Goal: Task Accomplishment & Management: Manage account settings

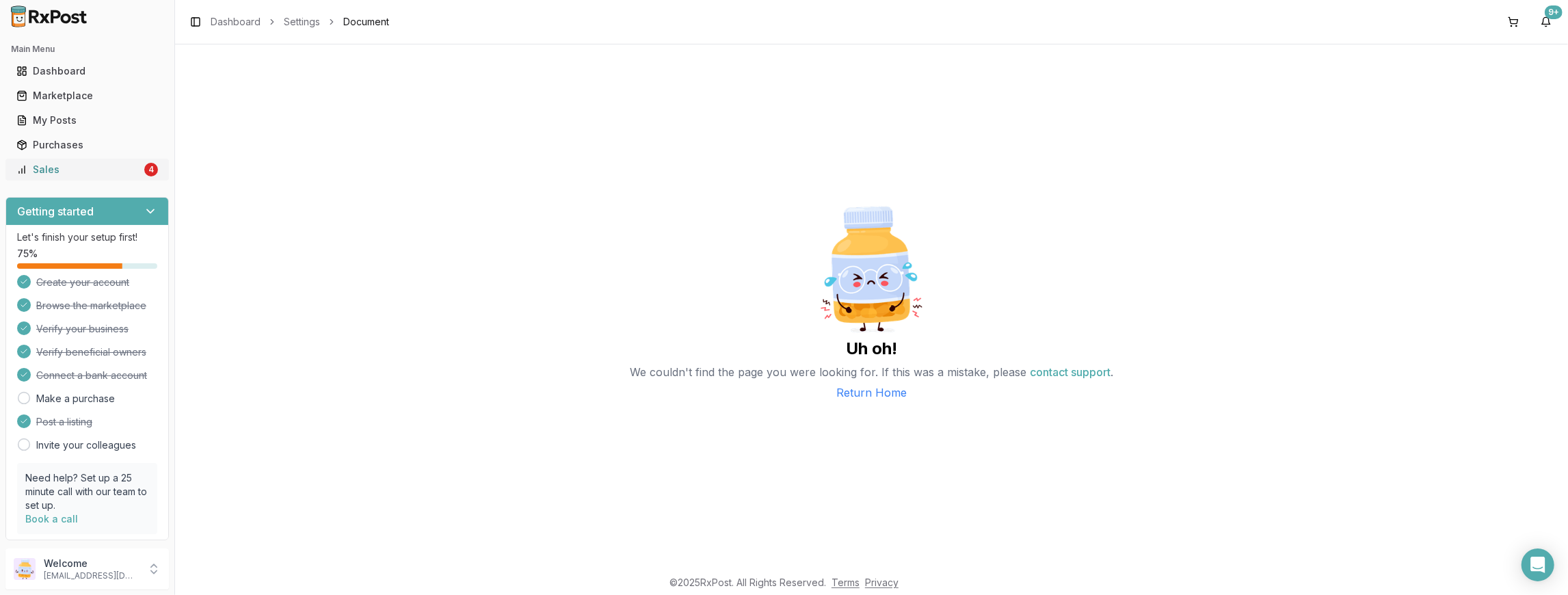
click at [94, 164] on div "Sales" at bounding box center [78, 170] width 125 height 14
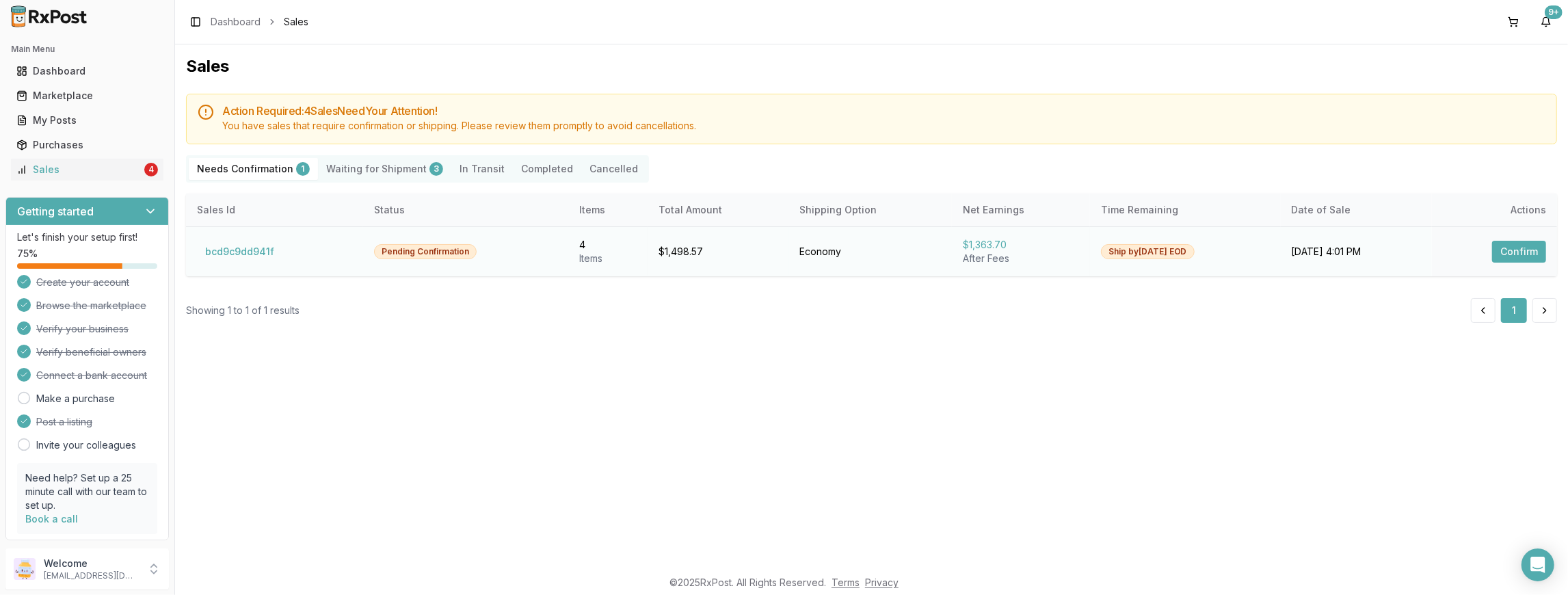
click at [1530, 252] on button "Confirm" at bounding box center [1519, 252] width 54 height 22
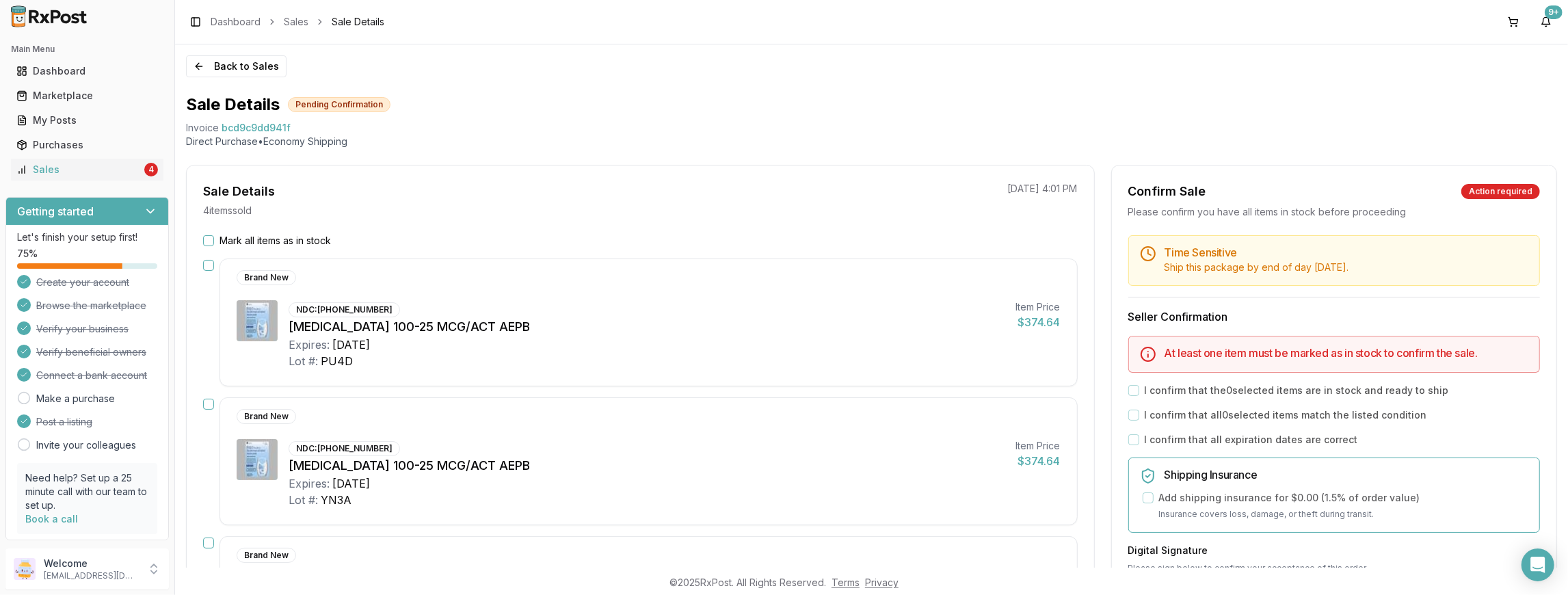
click at [214, 241] on div "Mark all items as in stock" at bounding box center [640, 241] width 874 height 14
click at [206, 241] on button "Mark all items as in stock" at bounding box center [208, 241] width 11 height 11
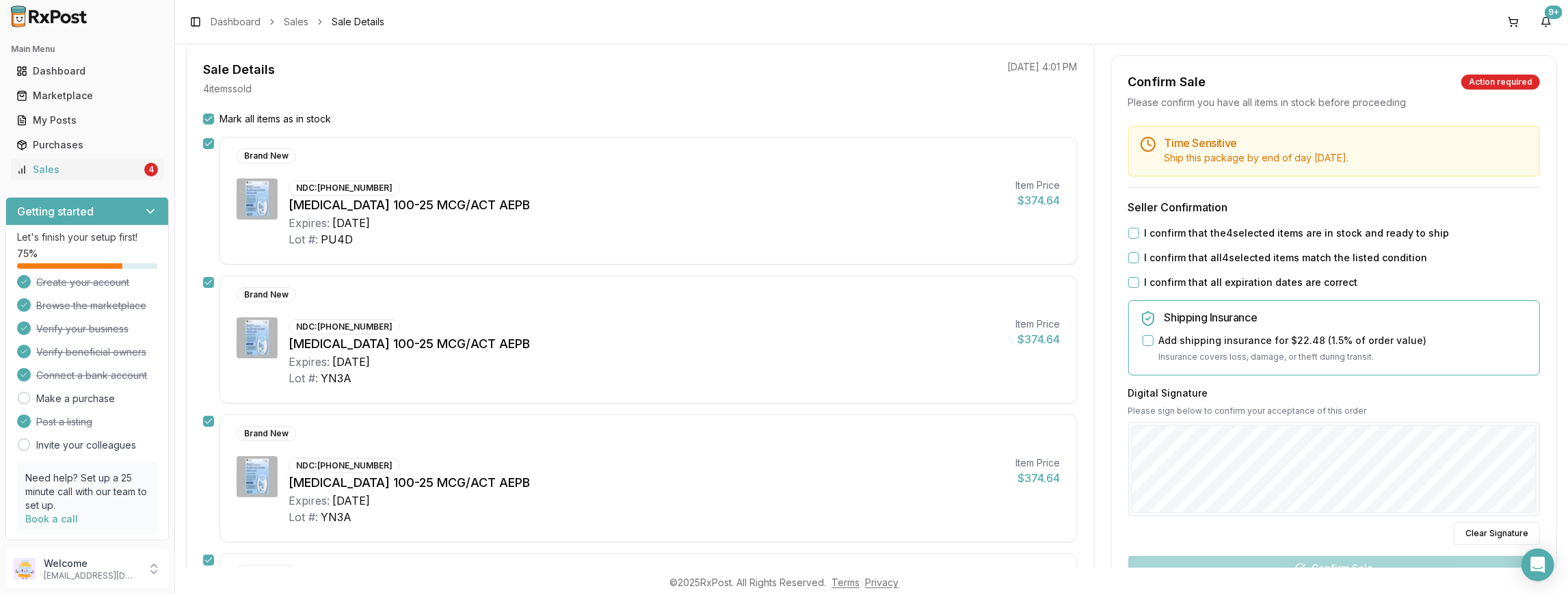
scroll to position [125, 0]
click at [1128, 235] on button "I confirm that the 4 selected items are in stock and ready to ship" at bounding box center [1133, 233] width 11 height 11
click at [1130, 256] on button "I confirm that all 4 selected items match the listed condition" at bounding box center [1133, 258] width 11 height 11
click at [1129, 285] on button "I confirm that all expiration dates are correct" at bounding box center [1133, 282] width 11 height 11
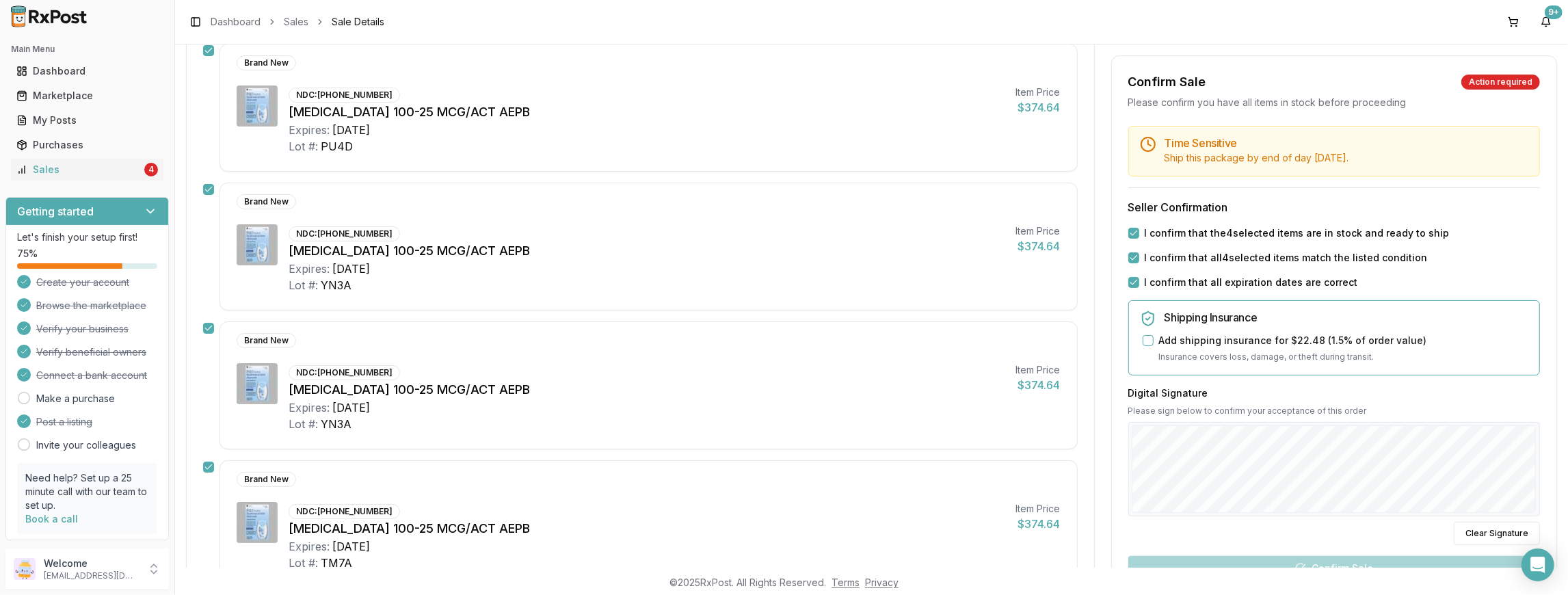
scroll to position [401, 0]
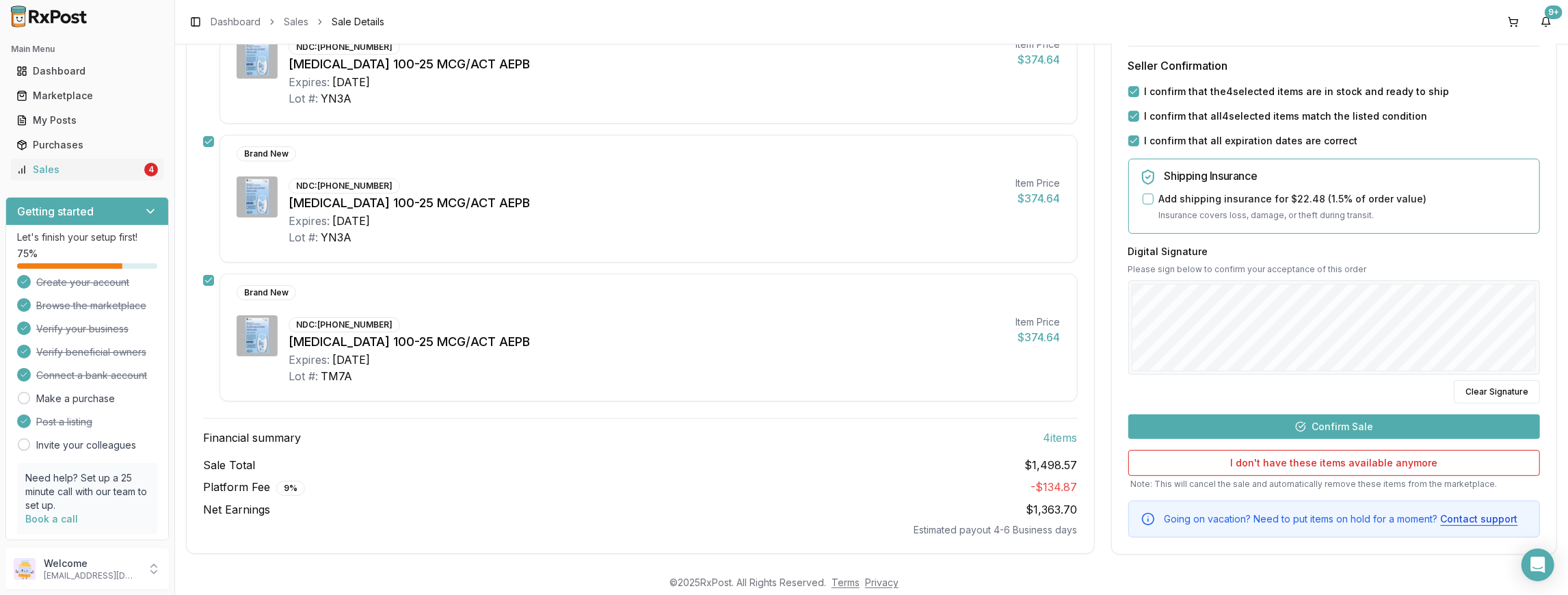
click at [1346, 405] on div "Time Sensitive Ship this package by end of day [DATE] . Seller Confirmation I c…" at bounding box center [1334, 260] width 444 height 553
click at [1347, 414] on button "Confirm Sale" at bounding box center [1334, 426] width 412 height 25
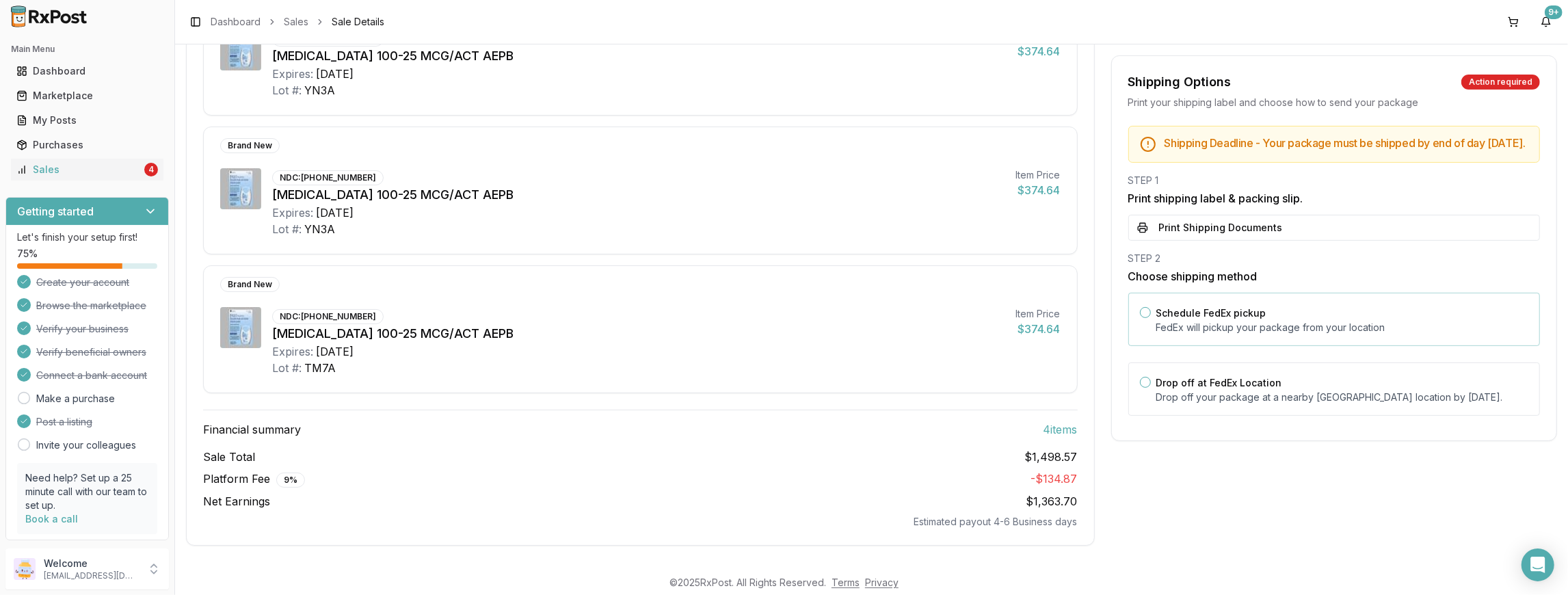
scroll to position [377, 0]
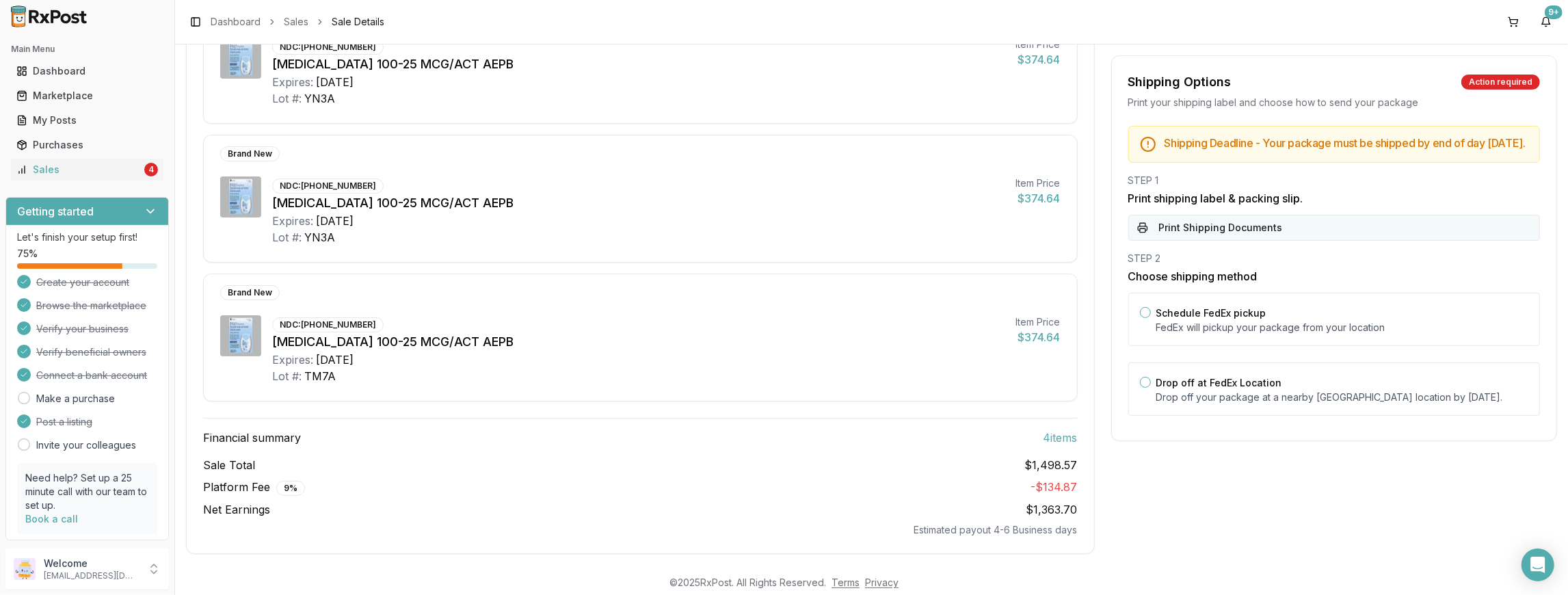
click at [1272, 241] on button "Print Shipping Documents" at bounding box center [1334, 228] width 412 height 26
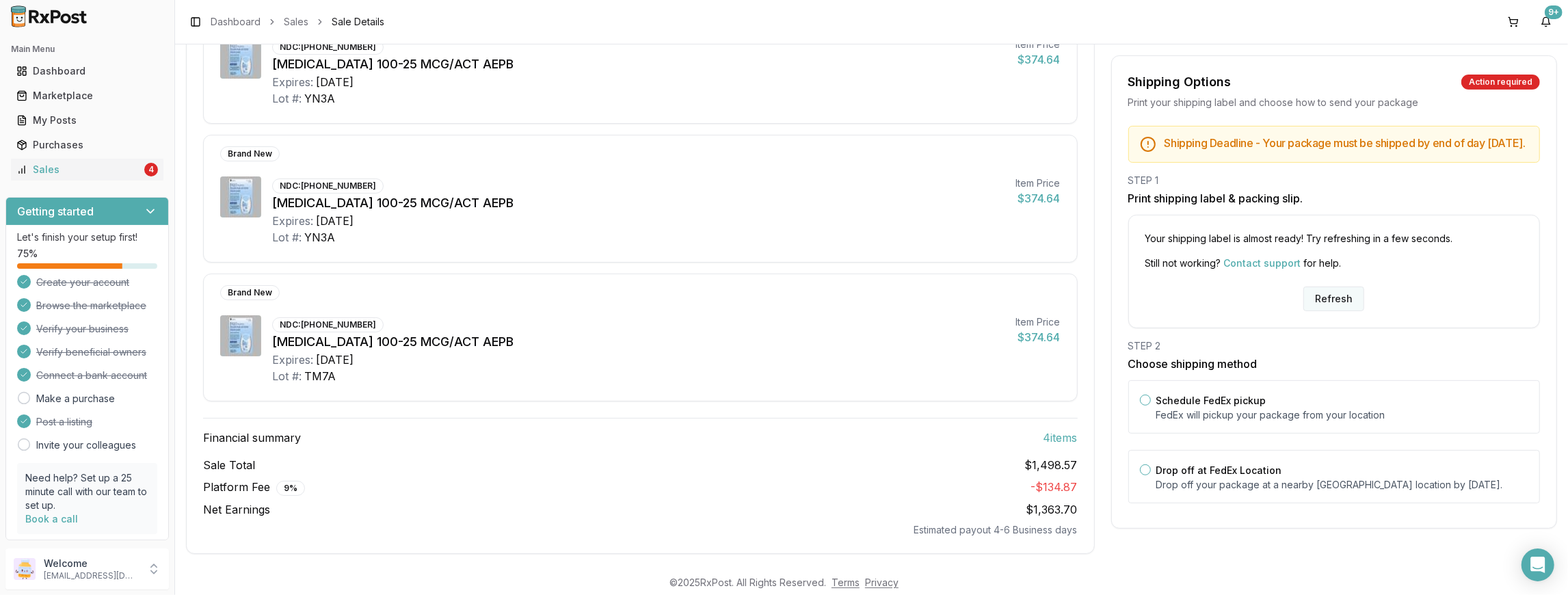
click at [1326, 302] on button "Refresh" at bounding box center [1334, 298] width 61 height 25
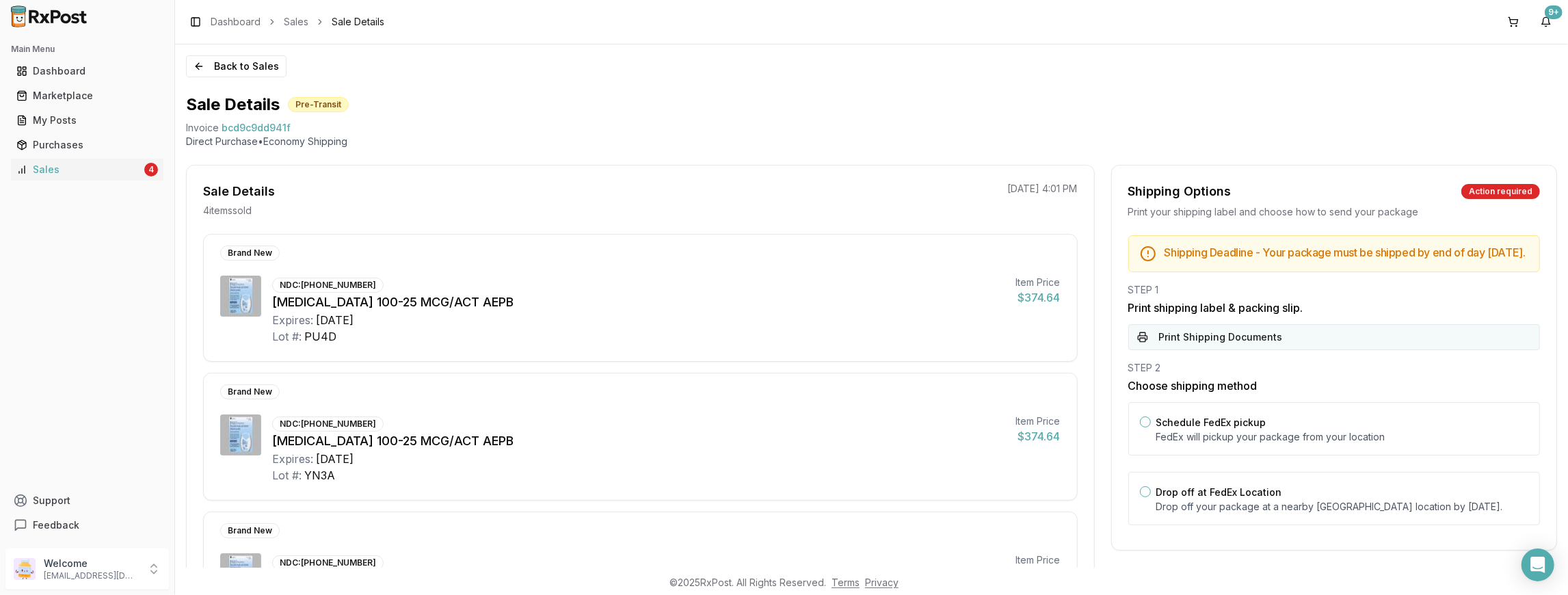
click at [1256, 345] on button "Print Shipping Documents" at bounding box center [1334, 337] width 412 height 26
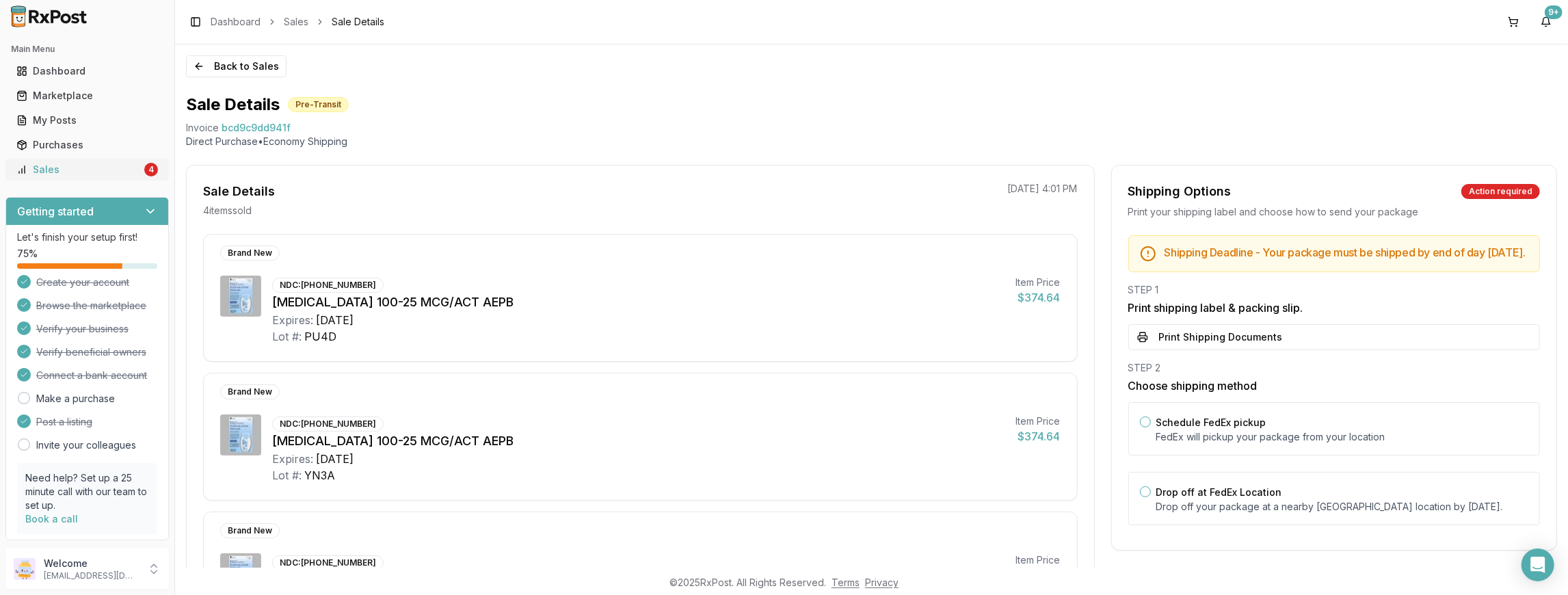
click at [89, 173] on div "Sales" at bounding box center [78, 170] width 125 height 14
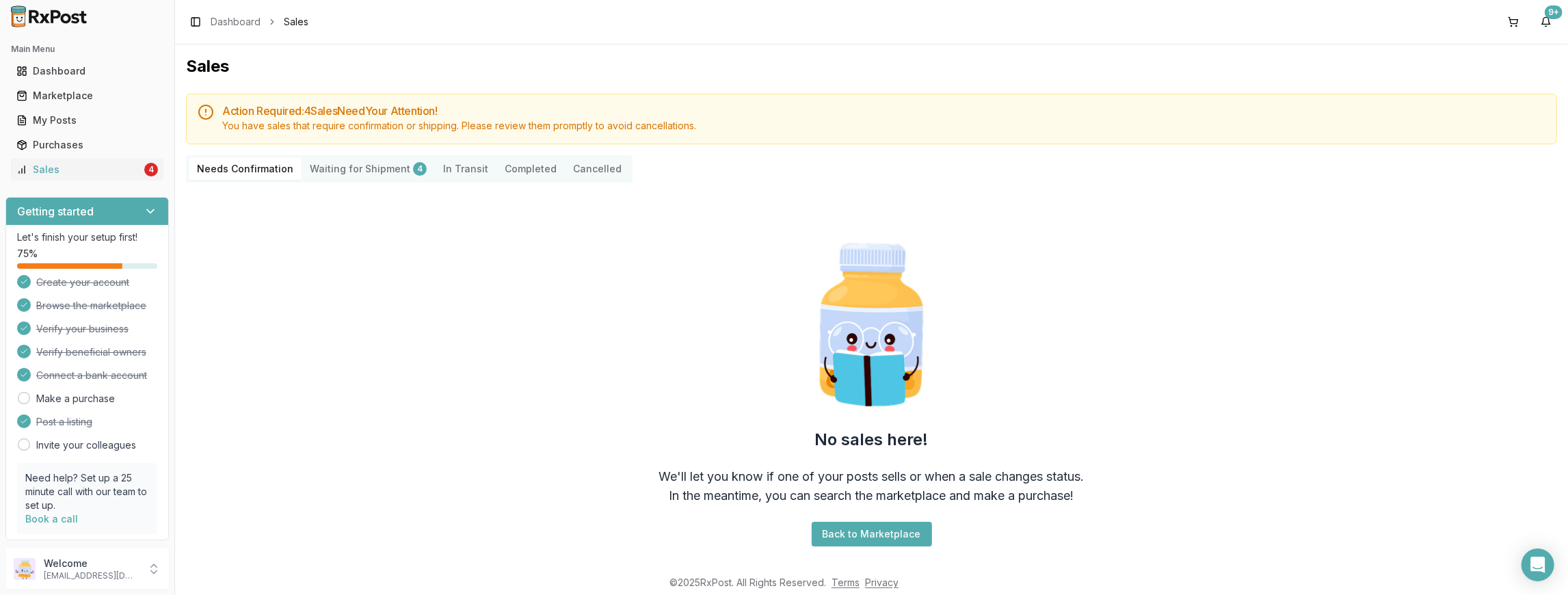
click at [380, 163] on Shipment "Waiting for Shipment 4" at bounding box center [368, 169] width 133 height 22
